Goal: Communication & Community: Answer question/provide support

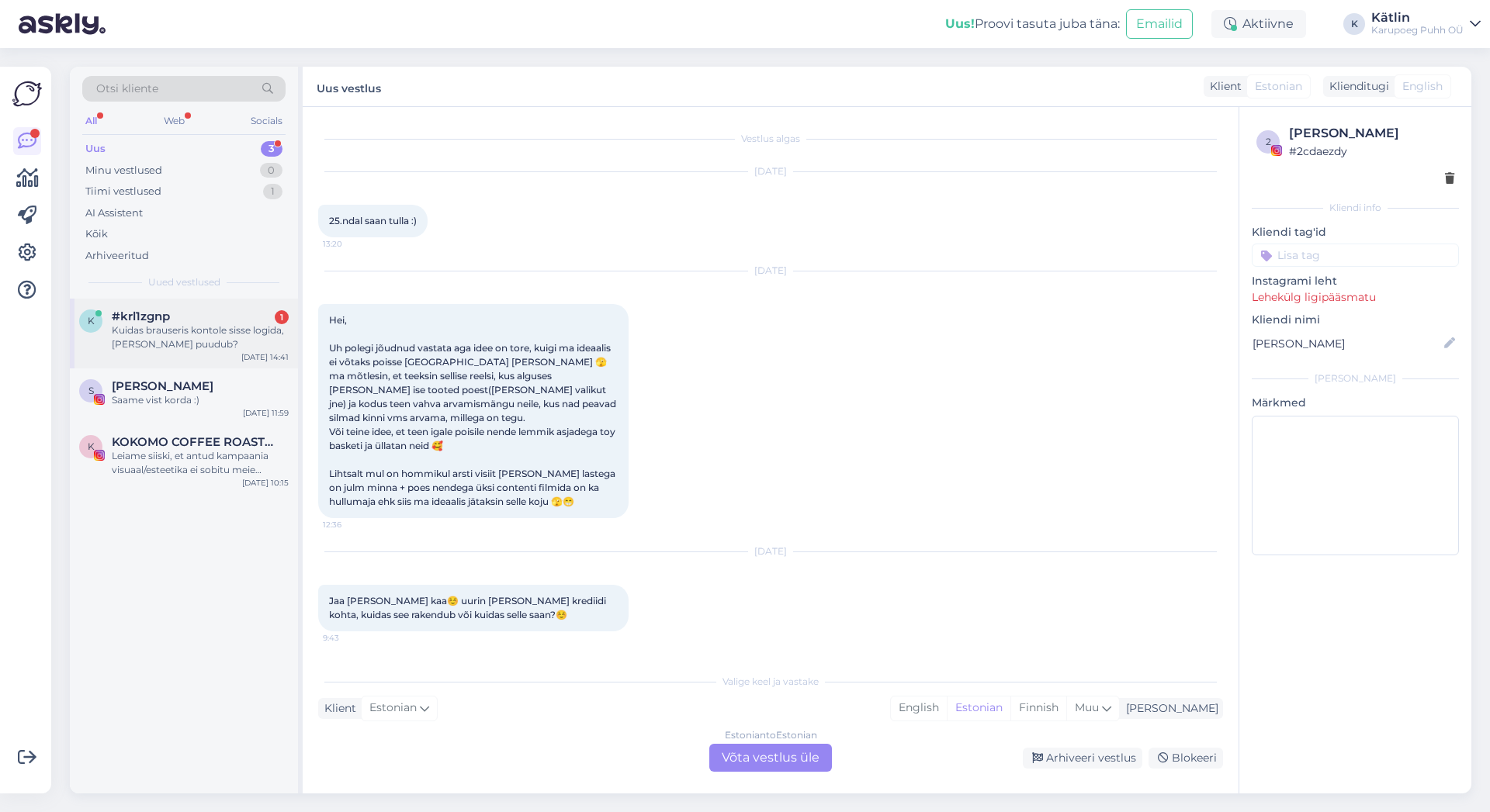
scroll to position [264, 0]
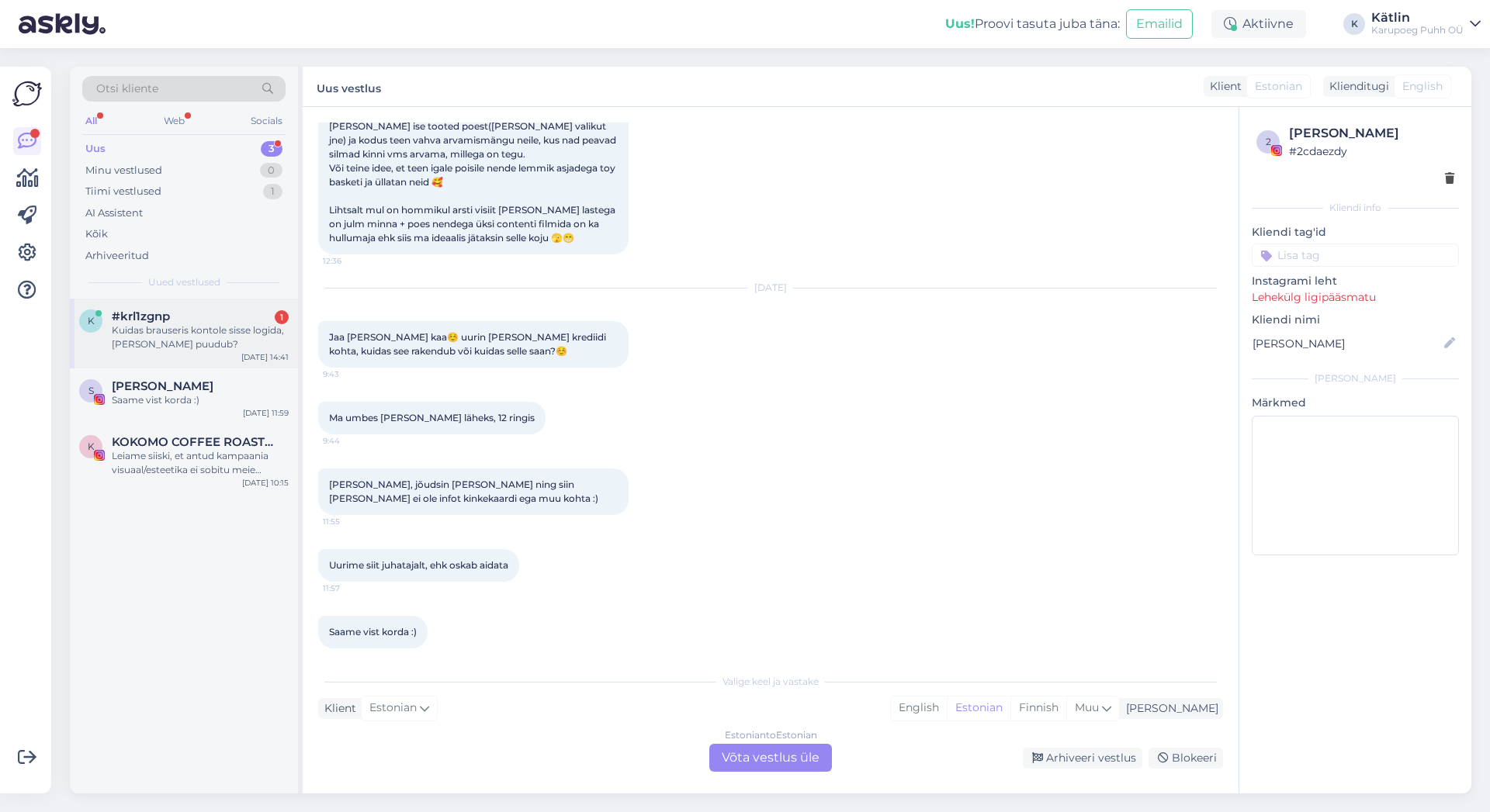
click at [164, 316] on span "#krl1zgnp" at bounding box center [140, 316] width 58 height 14
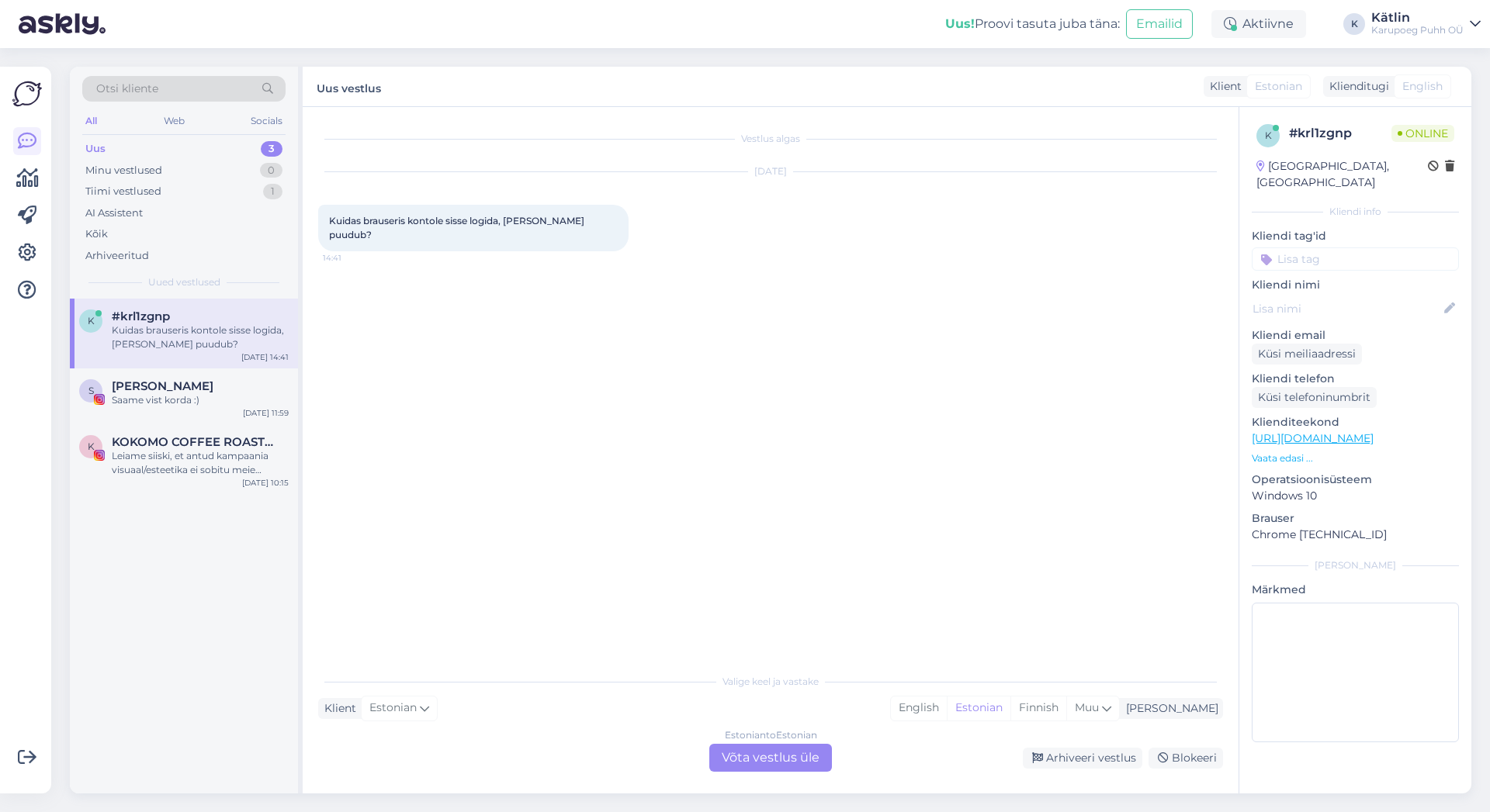
scroll to position [0, 0]
click at [781, 758] on div "Estonian to Estonian Võta vestlus üle" at bounding box center [771, 757] width 122 height 28
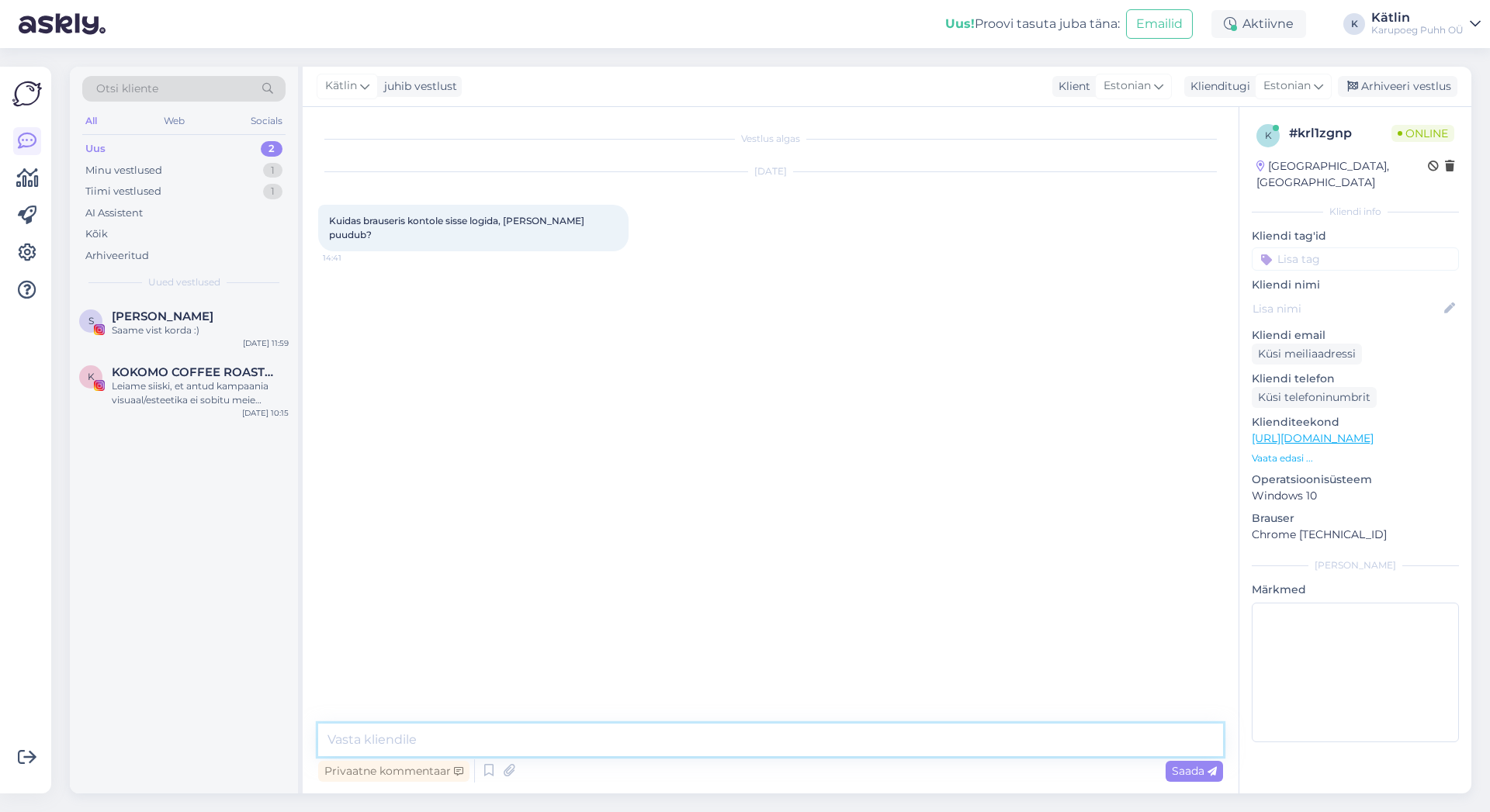
click at [744, 742] on textarea at bounding box center [770, 739] width 905 height 33
type textarea "Tere!"
click at [673, 727] on textarea at bounding box center [770, 739] width 905 height 33
click at [381, 742] on textarea "Otsingu riba kõrval üleval paremas servas on kontole sisse logimise kohta" at bounding box center [770, 739] width 905 height 33
type textarea "Otsingu riba kõrval üleval paremas servas on kontole sisse logimise kohta"
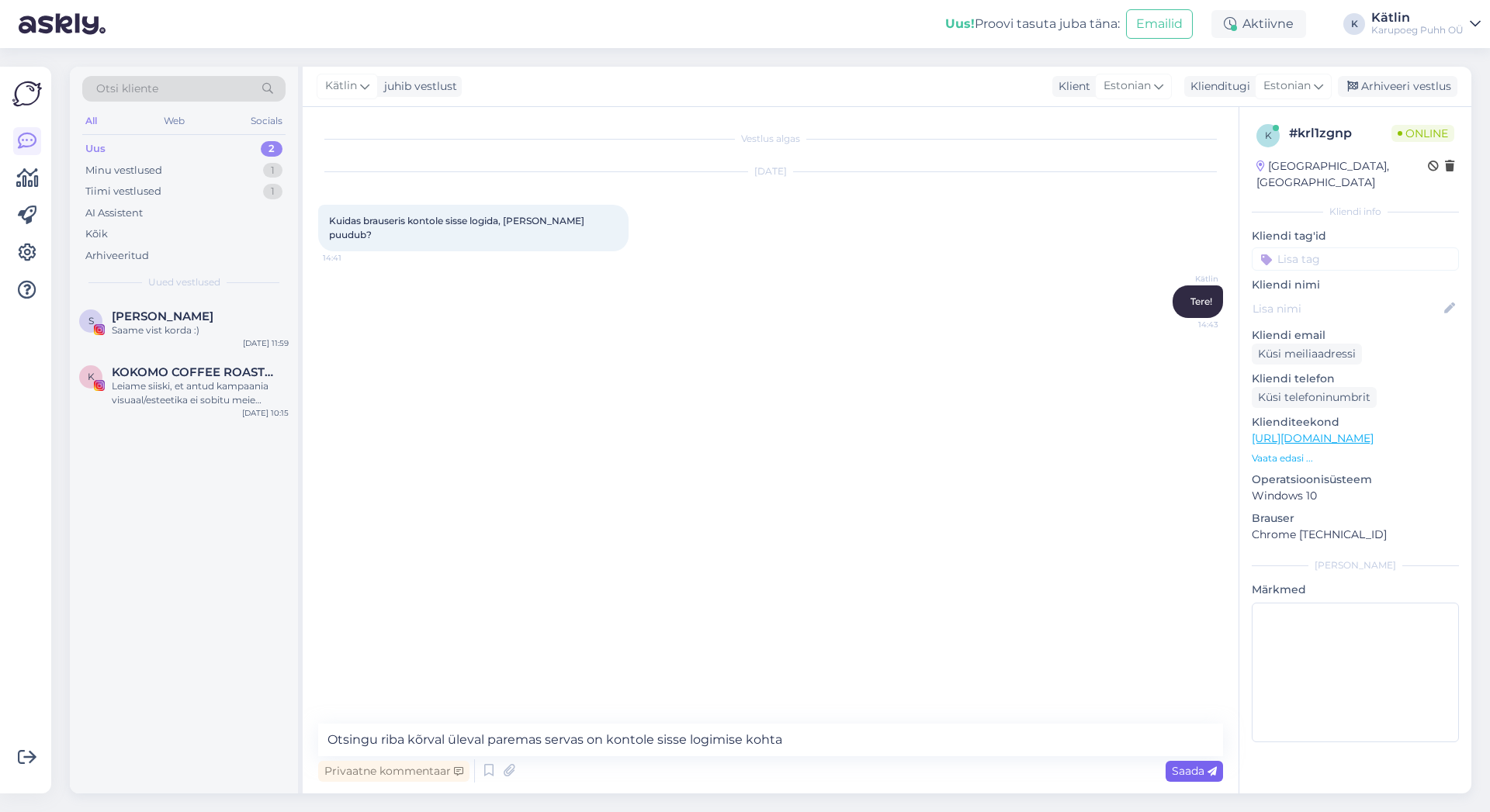
click at [1189, 774] on span "Saada" at bounding box center [1194, 771] width 45 height 14
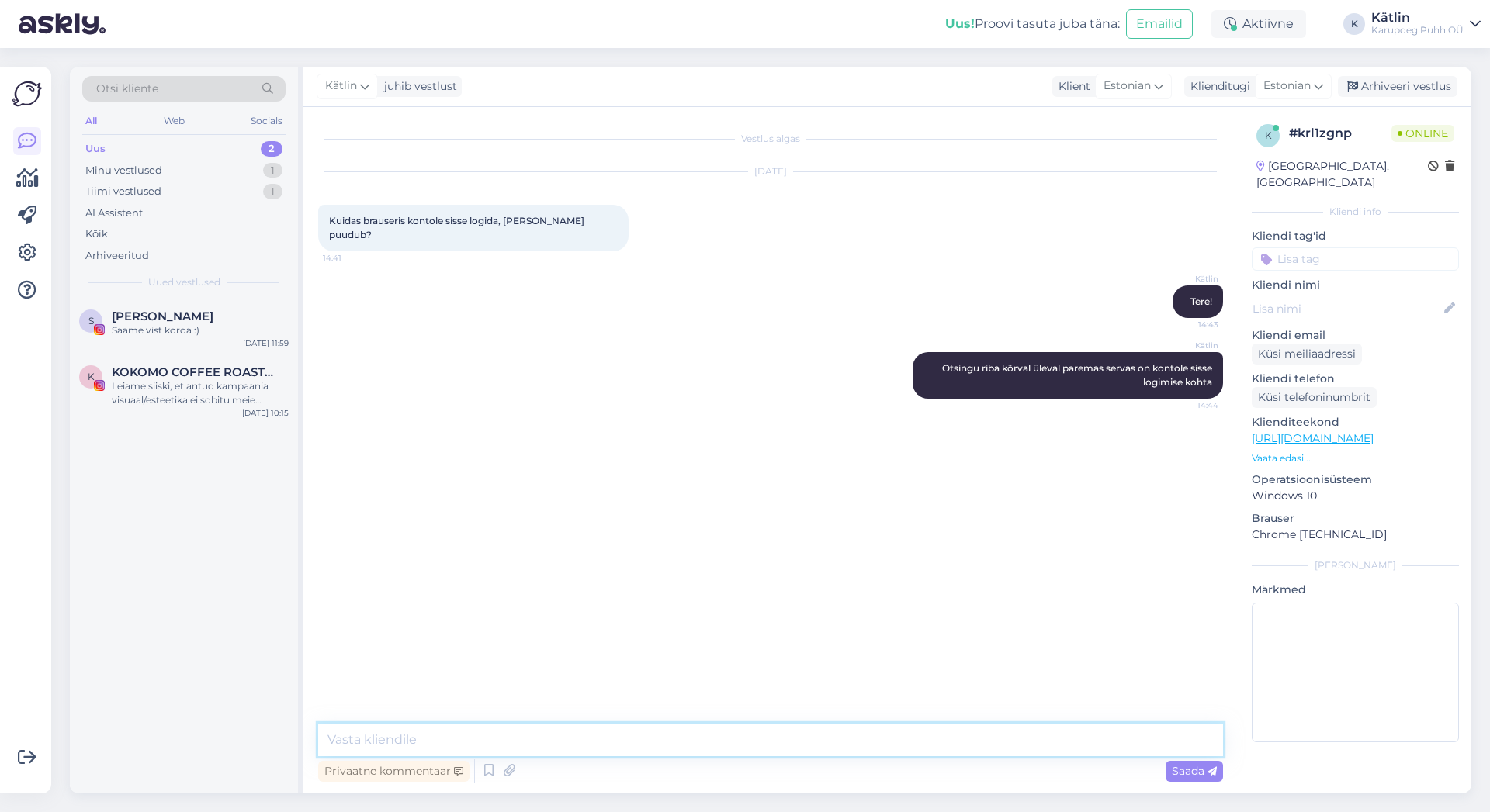
click at [594, 754] on textarea at bounding box center [770, 739] width 905 height 33
type textarea "otsingu ja ostukorvi vahel, kus pilve peal on inimese figuur"
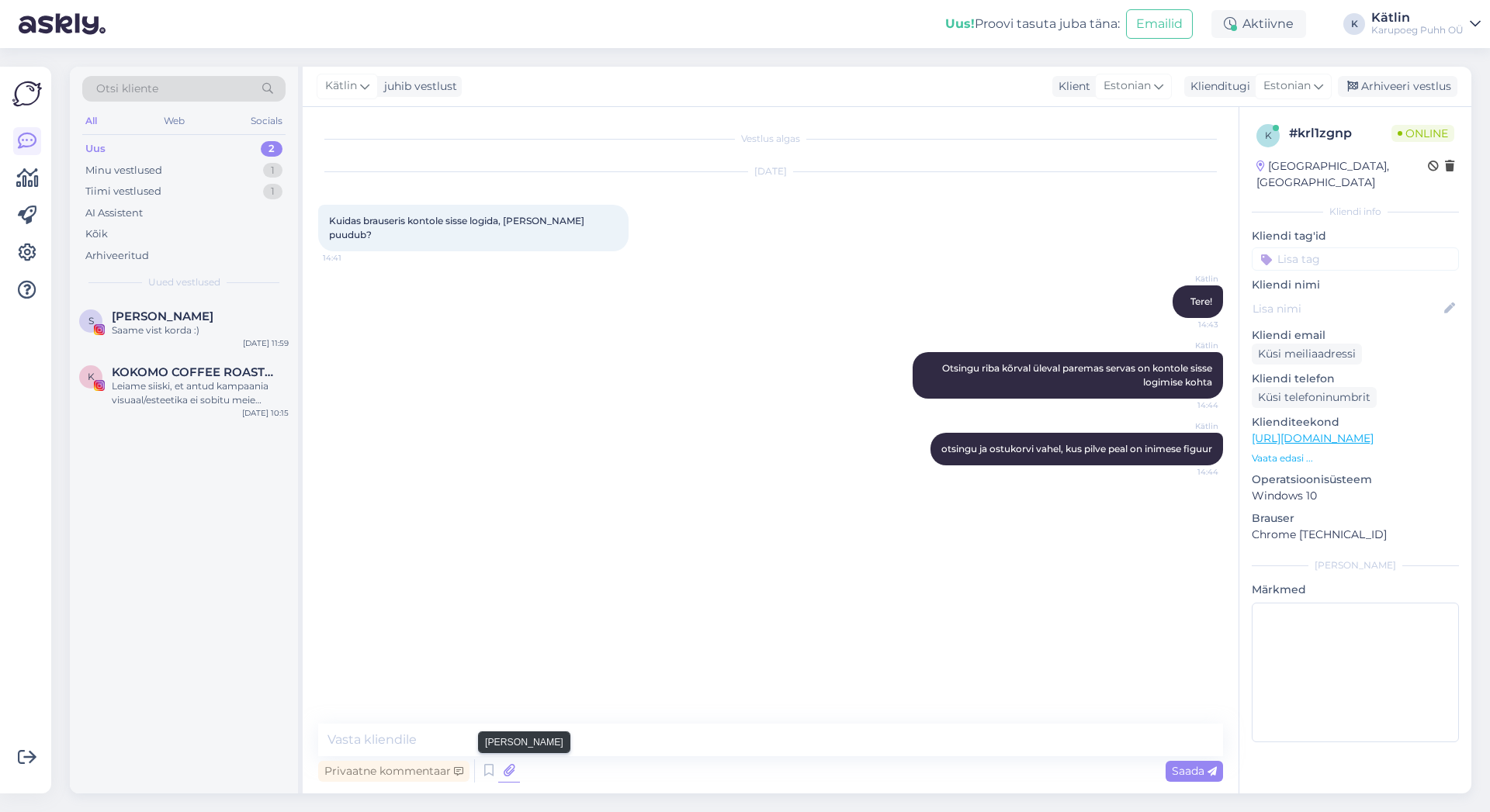
click at [504, 773] on icon at bounding box center [509, 771] width 22 height 23
click at [630, 741] on textarea at bounding box center [770, 739] width 905 height 33
